Goal: Task Accomplishment & Management: Manage account settings

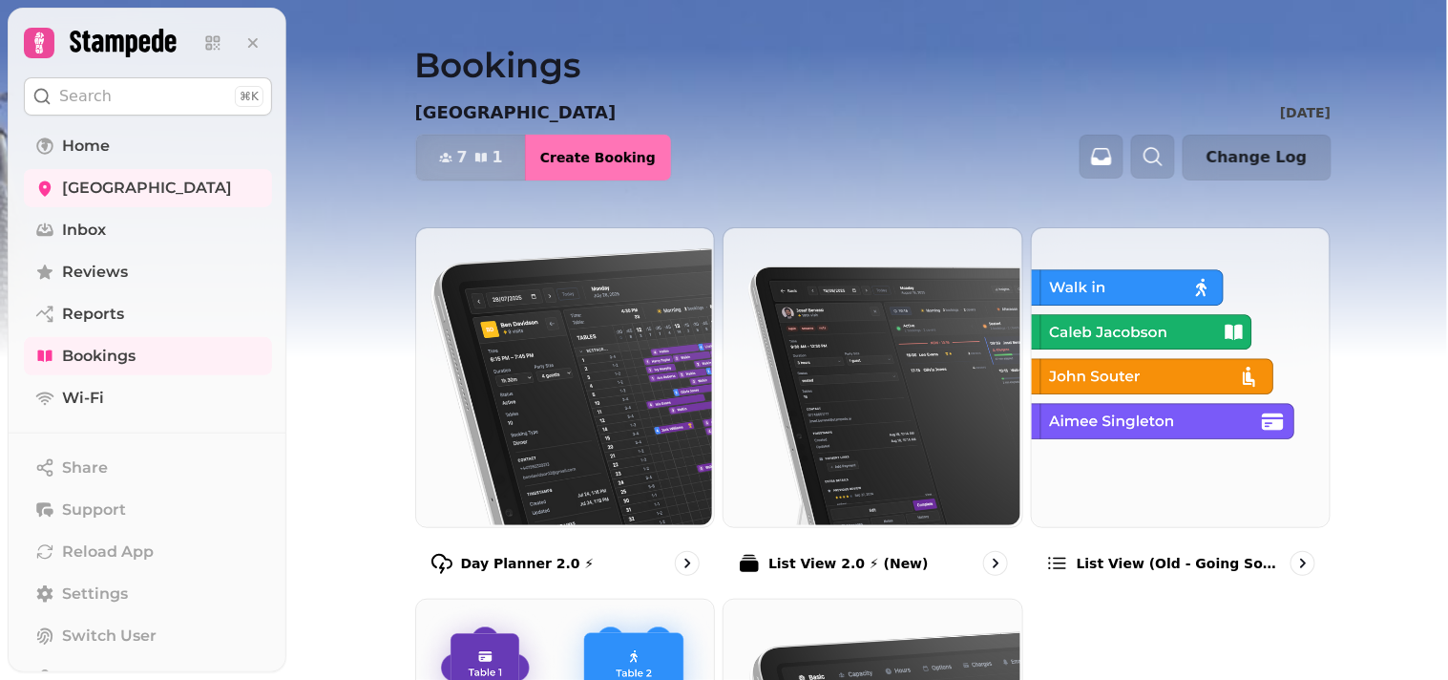
click at [560, 154] on span "Create Booking" at bounding box center [597, 157] width 115 height 13
select select "****"
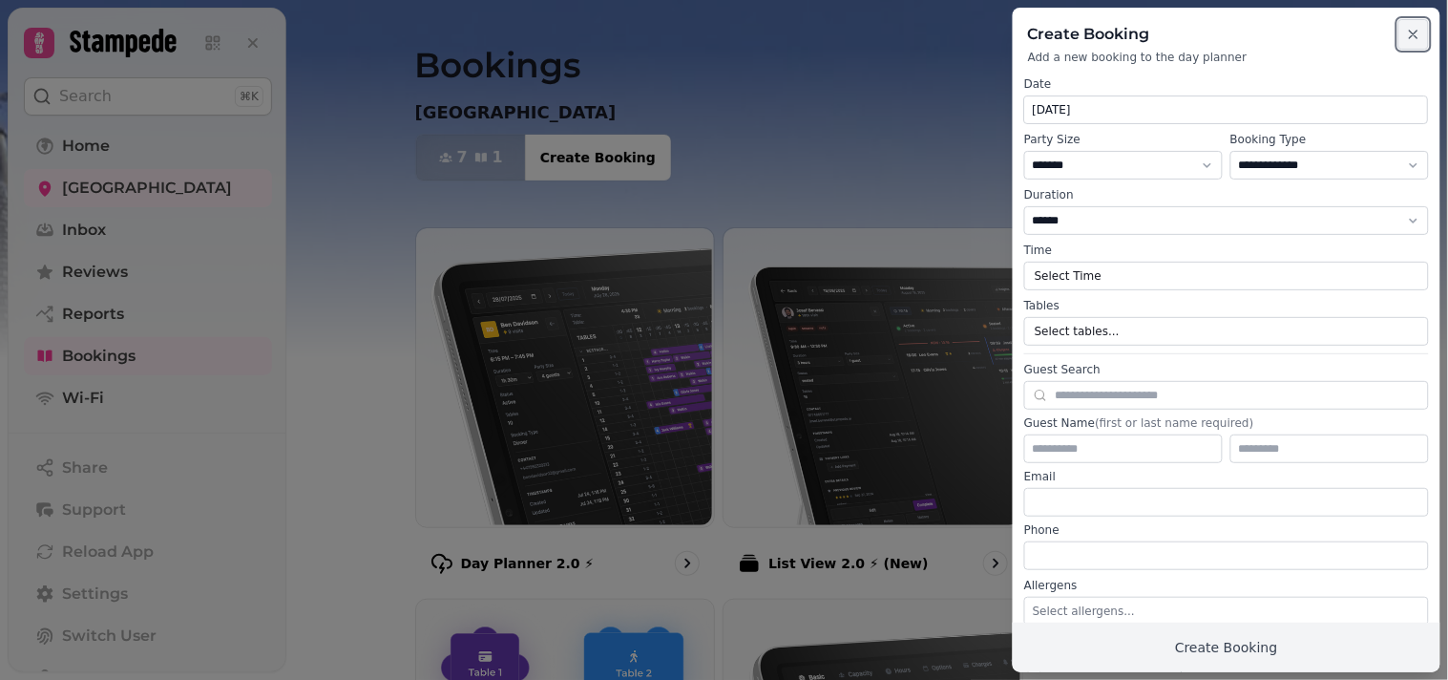
click at [1415, 31] on icon "button" at bounding box center [1413, 34] width 15 height 15
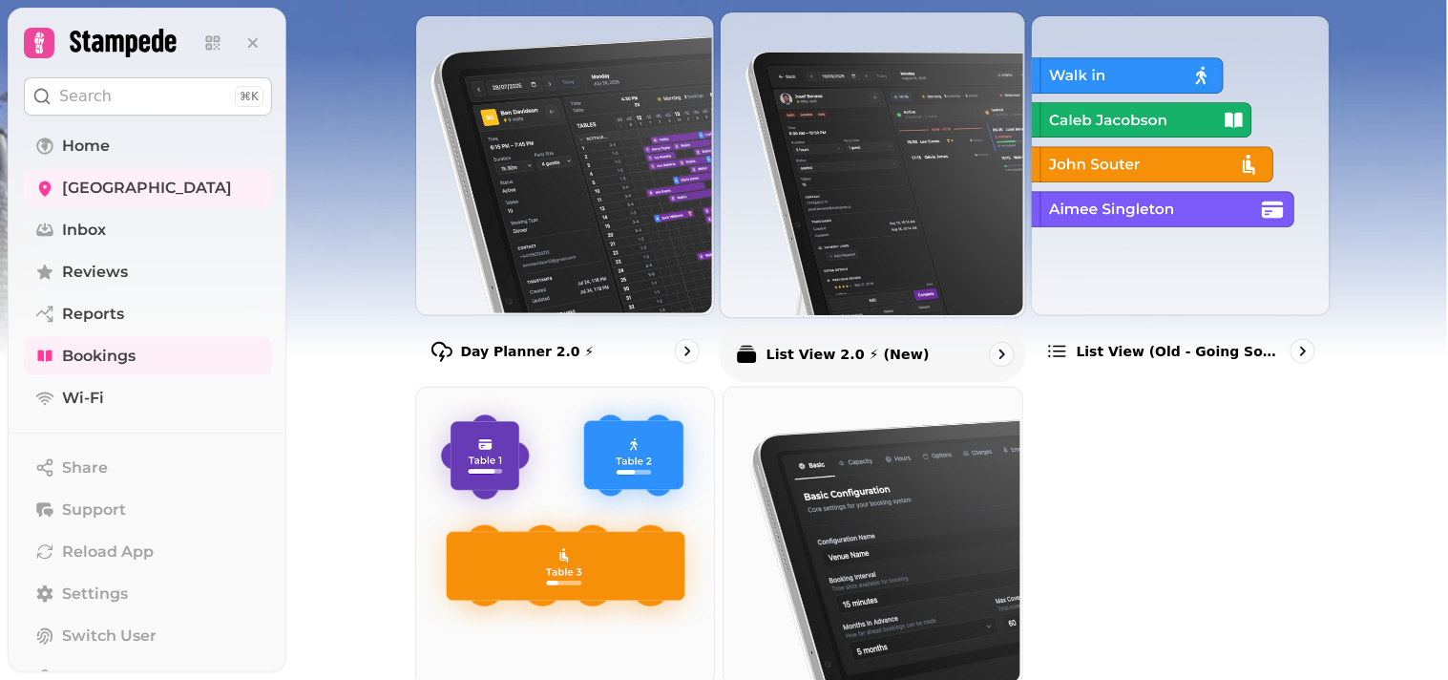
scroll to position [318, 0]
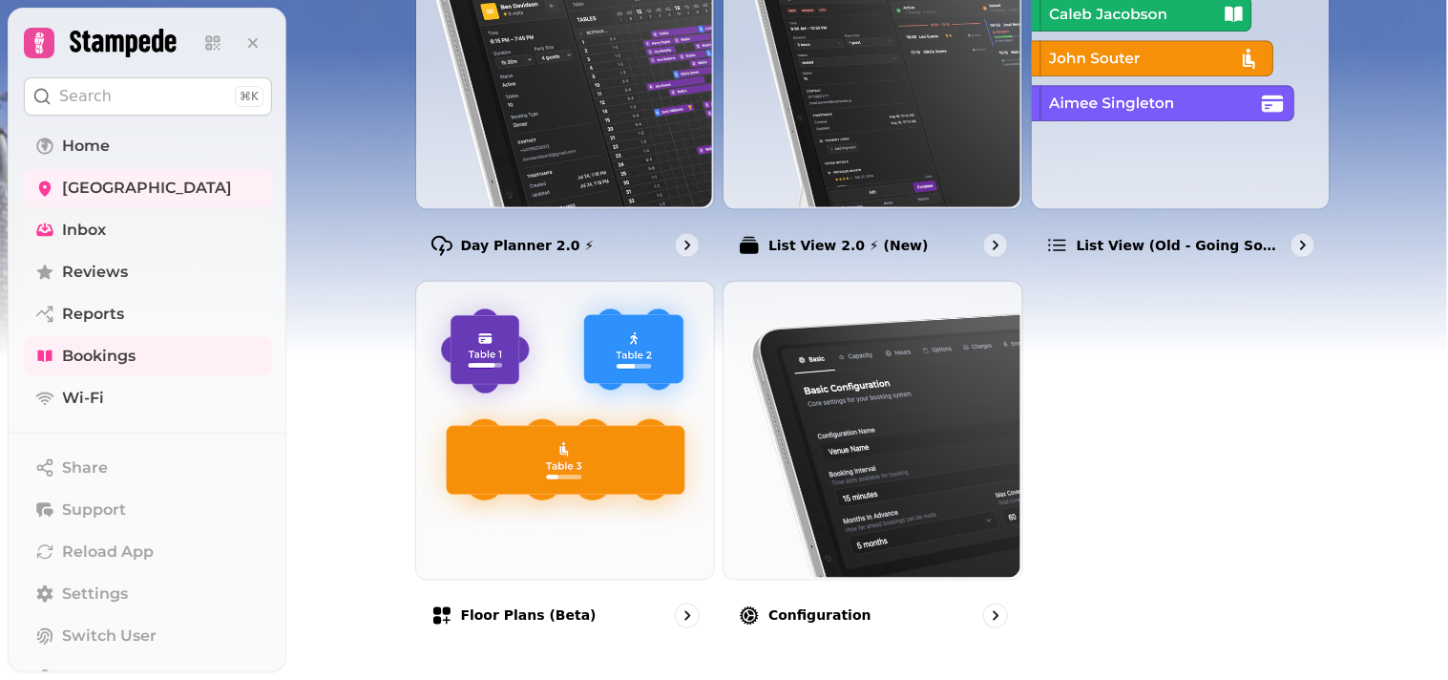
click at [120, 224] on link "Inbox" at bounding box center [148, 230] width 248 height 38
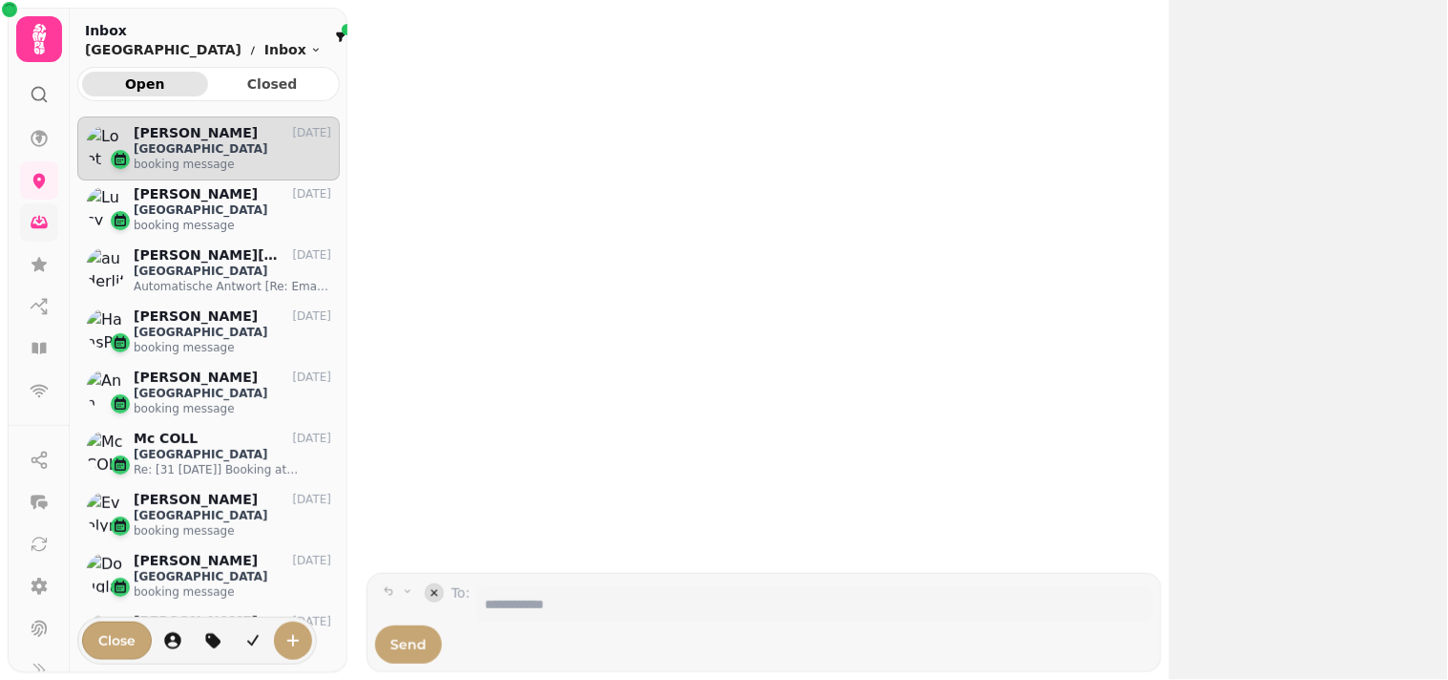
scroll to position [16, 16]
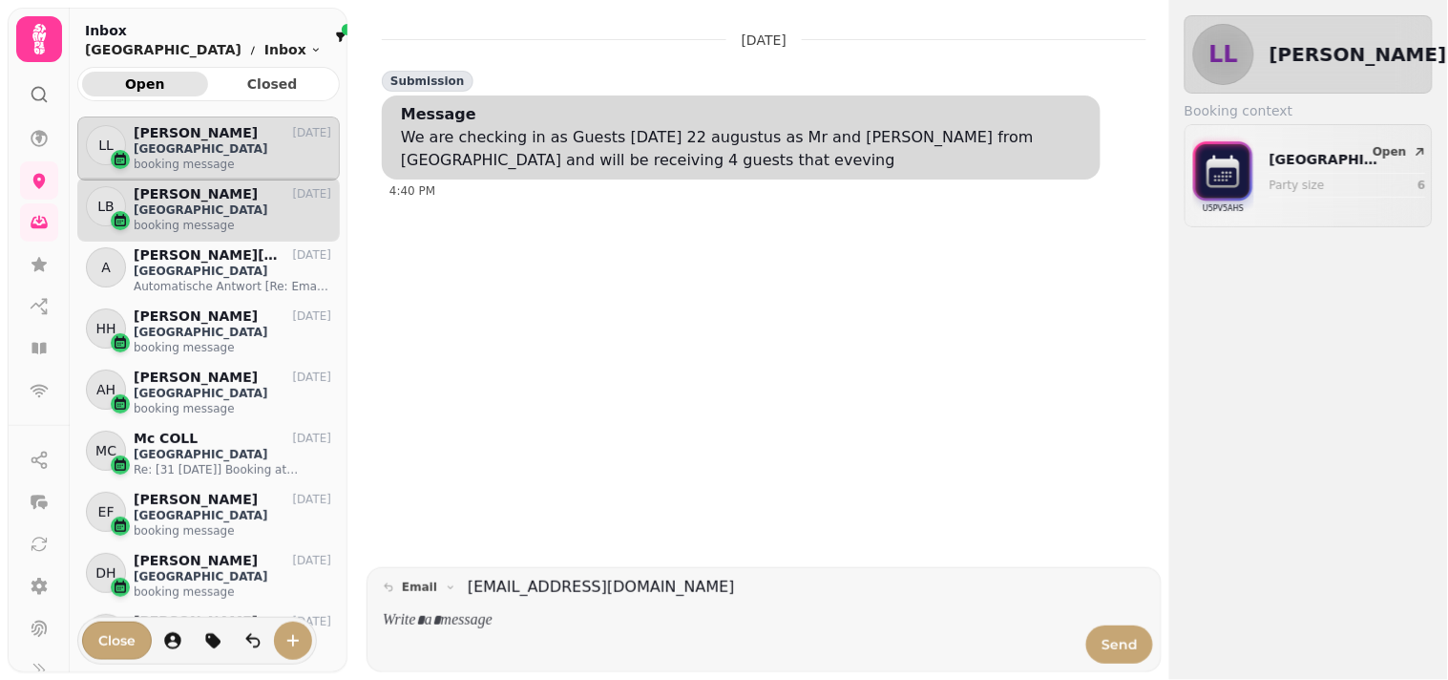
click at [201, 214] on p "[GEOGRAPHIC_DATA]" at bounding box center [233, 209] width 198 height 15
